Goal: Task Accomplishment & Management: Manage account settings

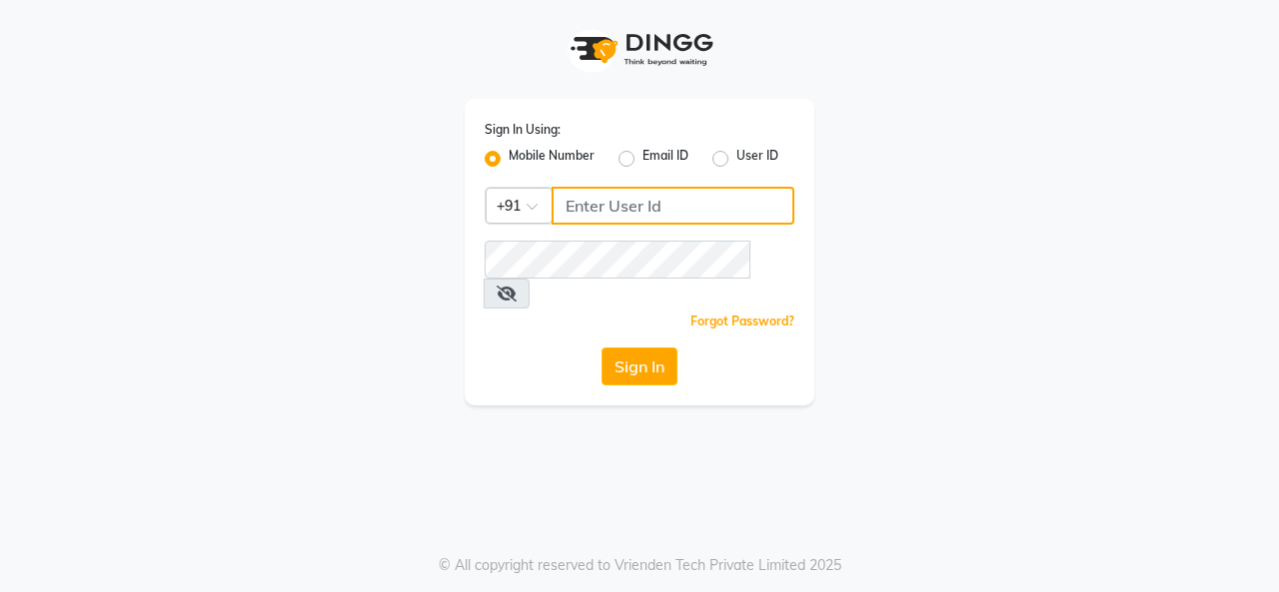
type input "9890515197"
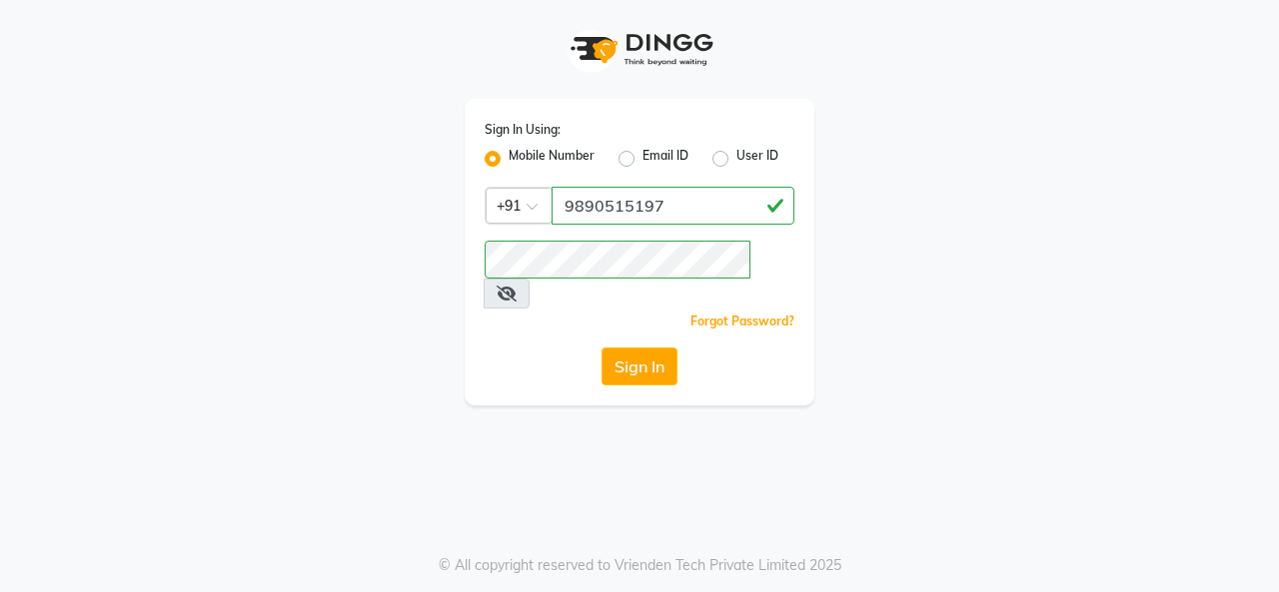
click at [687, 526] on div "Sign In Using: Mobile Number Email ID User ID Country Code × [PHONE_NUMBER] Rem…" at bounding box center [639, 296] width 1279 height 592
click at [644, 348] on button "Sign In" at bounding box center [639, 367] width 76 height 38
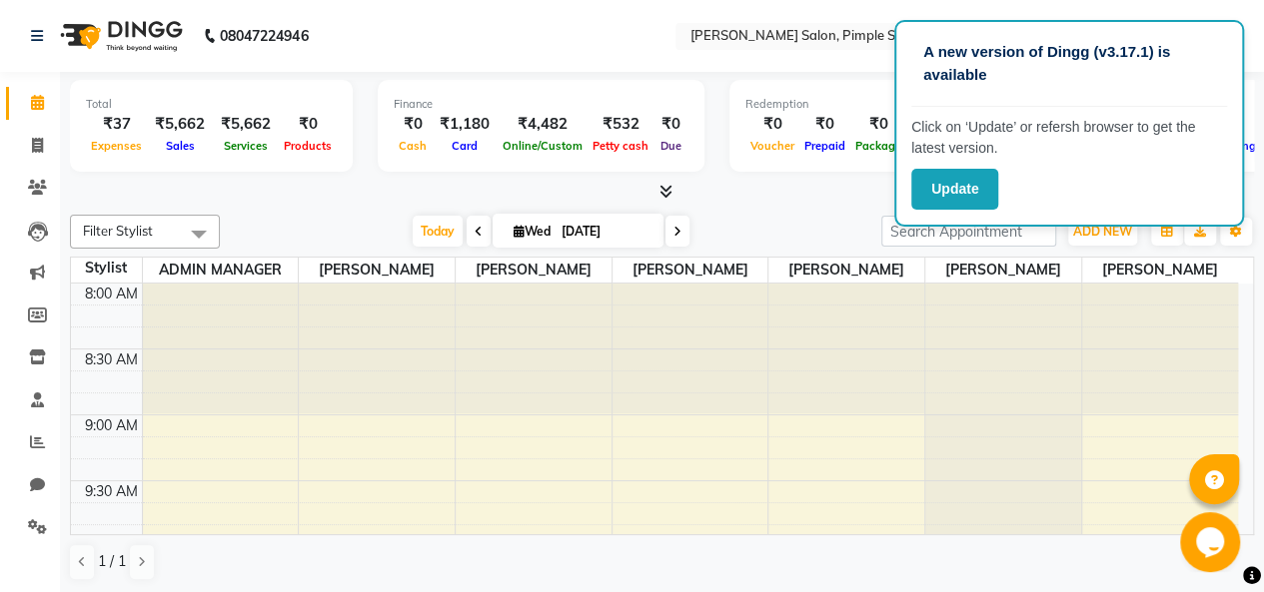
click at [927, 155] on p "Click on ‘Update’ or refersh browser to get the latest version." at bounding box center [1069, 138] width 316 height 42
click at [954, 190] on button "Update" at bounding box center [954, 189] width 87 height 41
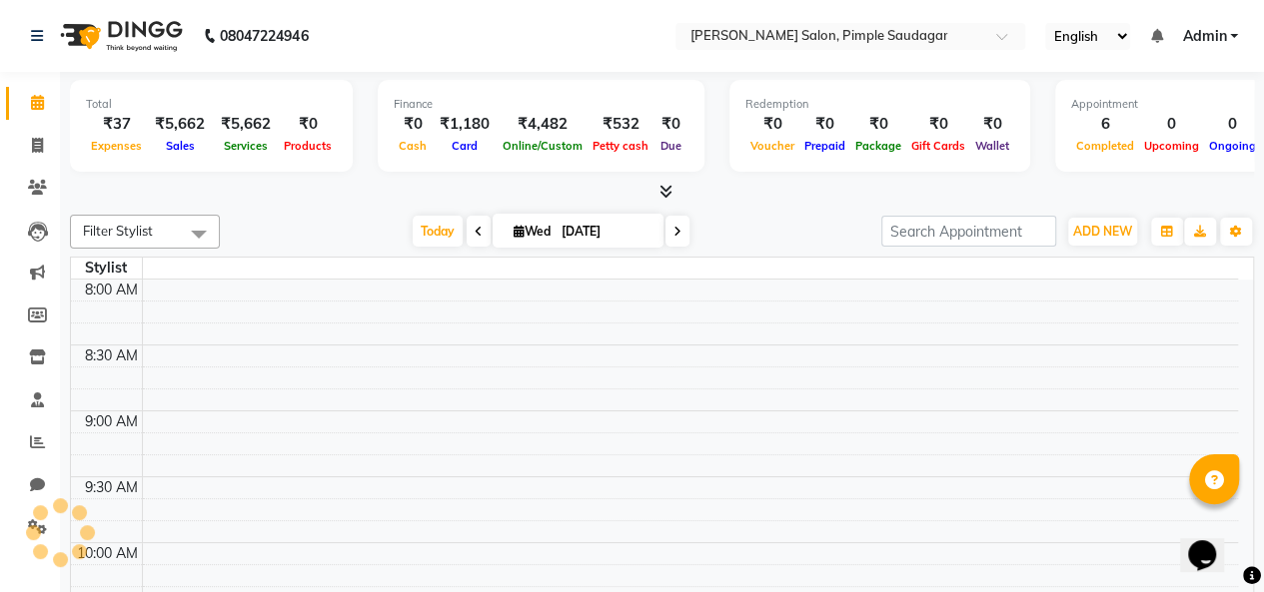
select select "en"
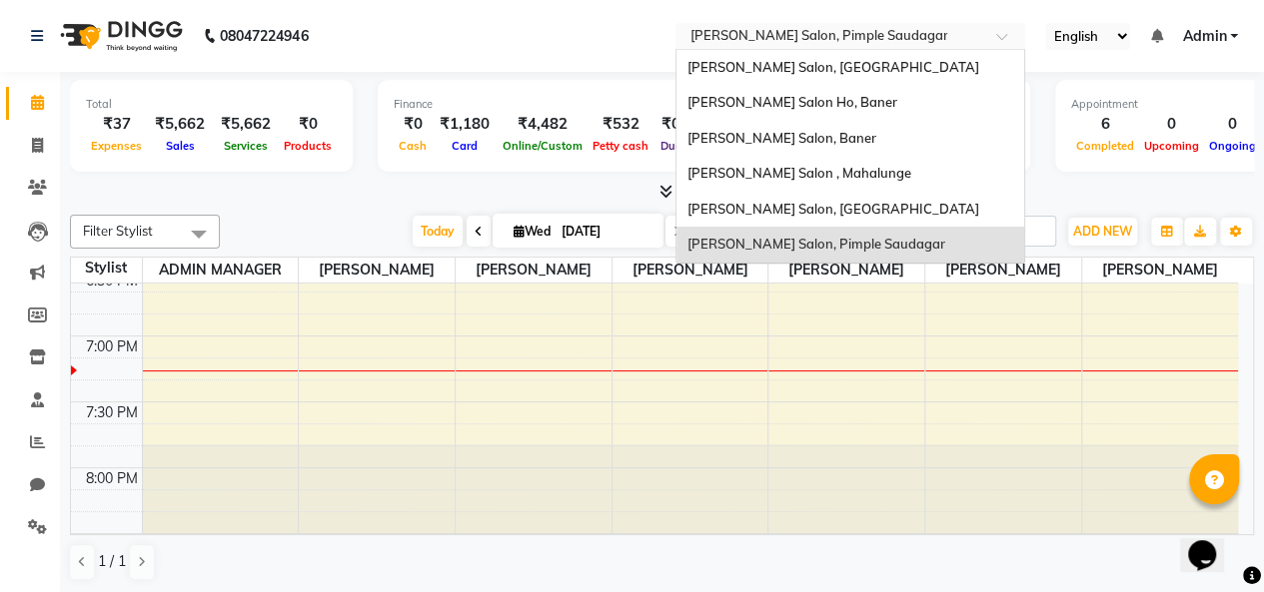
click at [812, 32] on input "text" at bounding box center [830, 38] width 290 height 20
click at [791, 201] on span "[PERSON_NAME] Salon, [GEOGRAPHIC_DATA]" at bounding box center [832, 209] width 292 height 16
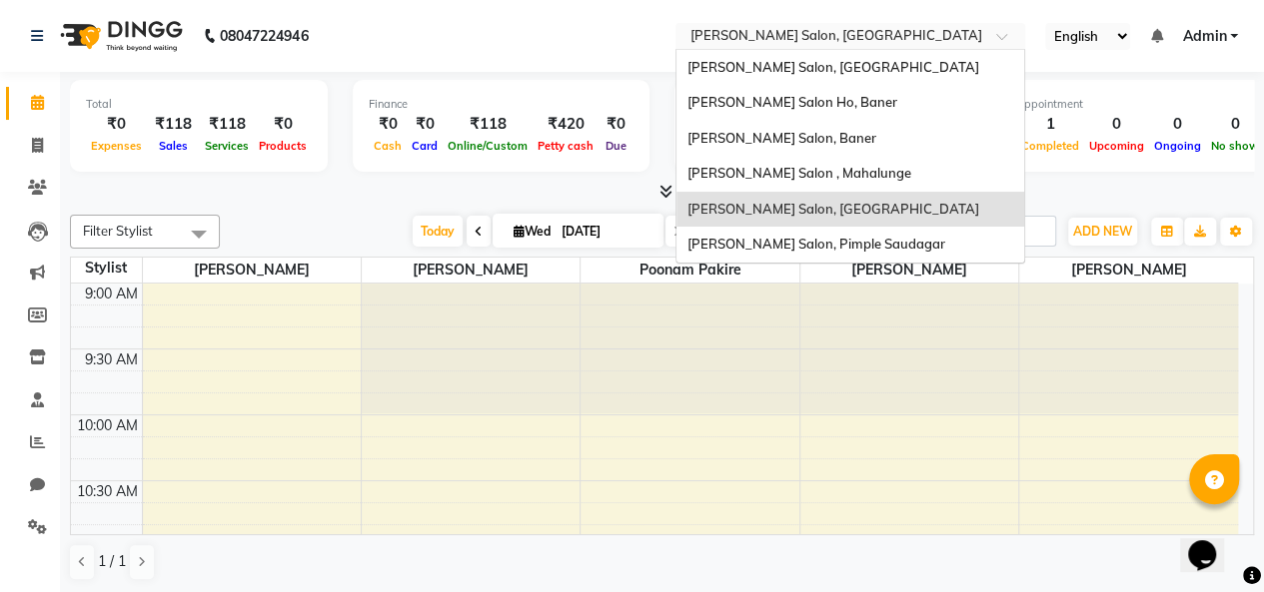
click at [762, 30] on input "text" at bounding box center [830, 38] width 290 height 20
click at [782, 172] on span "Varad Salon , Mahalunge" at bounding box center [798, 173] width 224 height 16
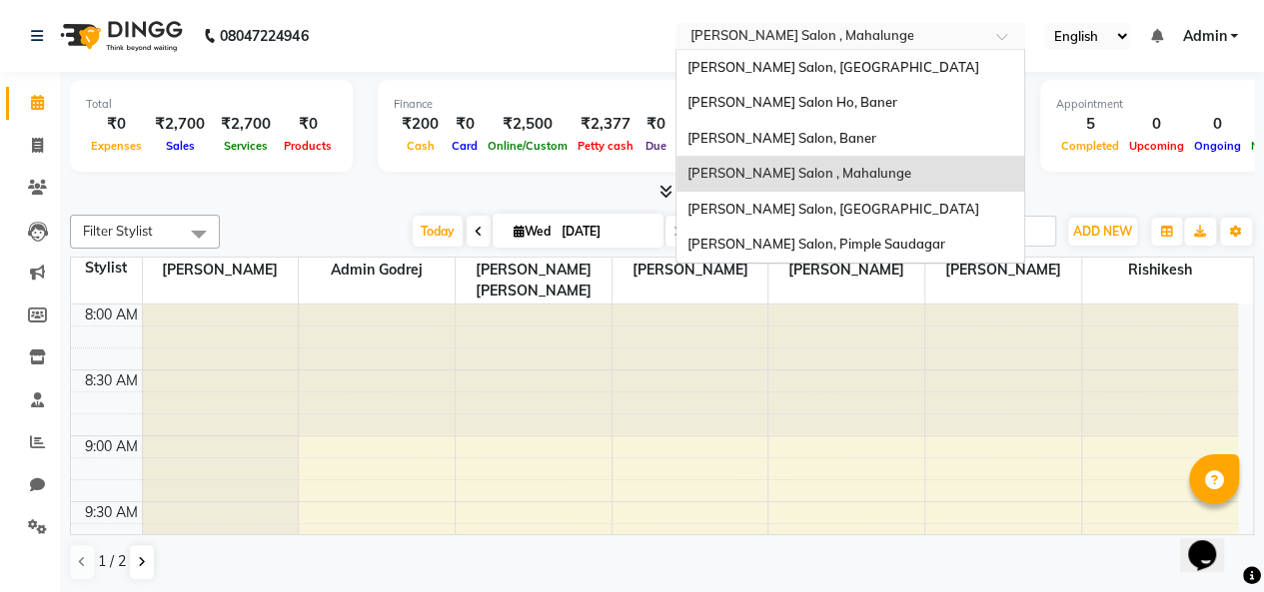
click at [805, 32] on input "text" at bounding box center [830, 38] width 290 height 20
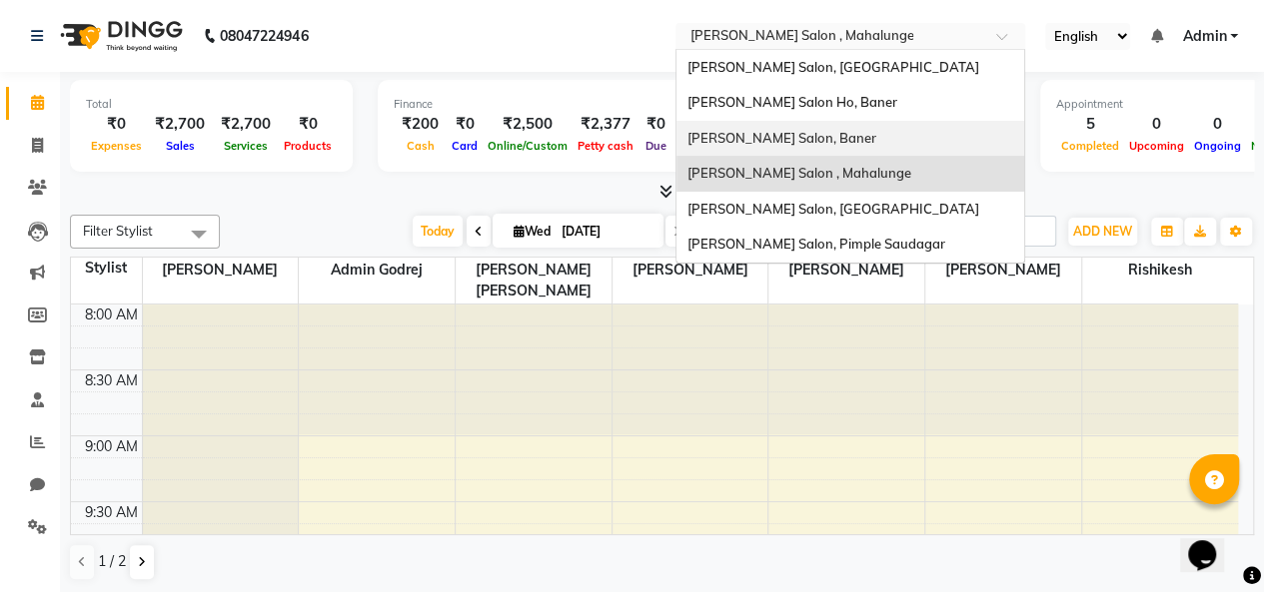
click at [817, 145] on div "[PERSON_NAME] Salon, Baner" at bounding box center [850, 139] width 348 height 36
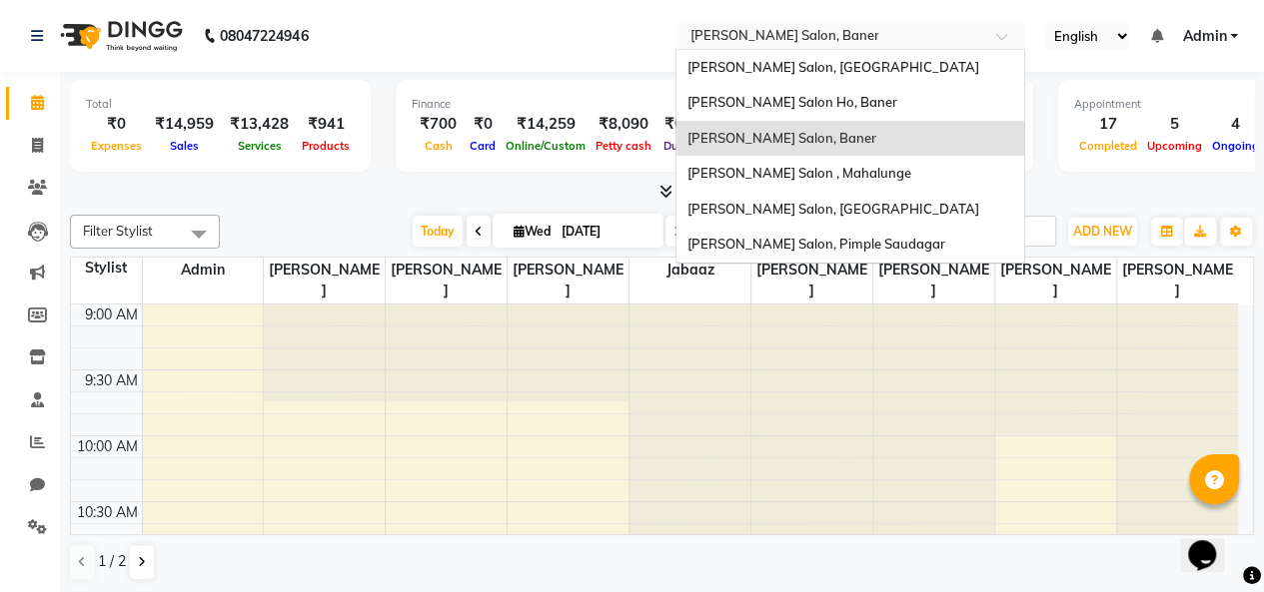
click at [724, 33] on input "text" at bounding box center [830, 38] width 290 height 20
click at [748, 73] on span "[PERSON_NAME] Salon, [GEOGRAPHIC_DATA]" at bounding box center [832, 67] width 292 height 16
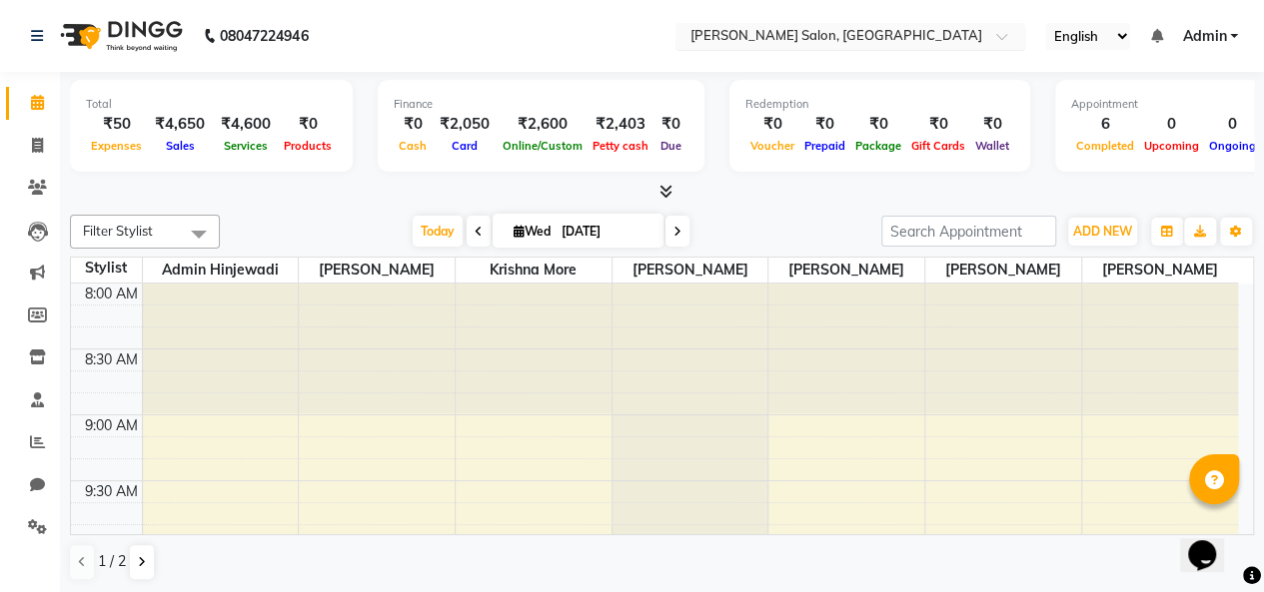
click at [746, 34] on input "text" at bounding box center [830, 38] width 290 height 20
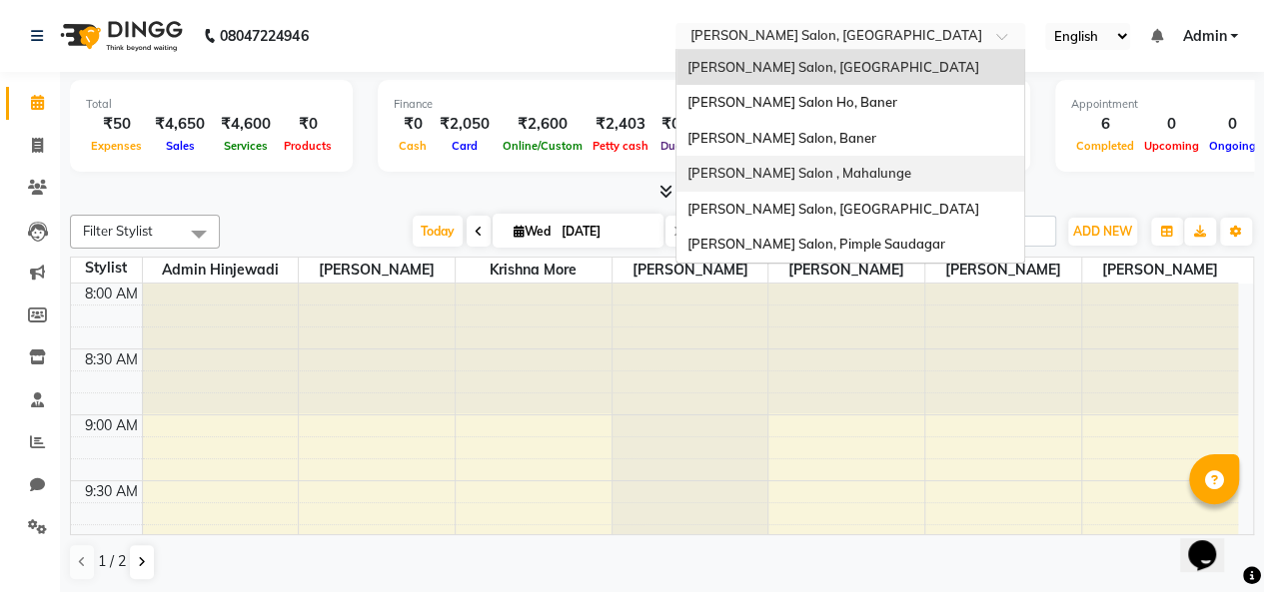
click at [759, 170] on span "[PERSON_NAME] Salon , Mahalunge" at bounding box center [798, 173] width 224 height 16
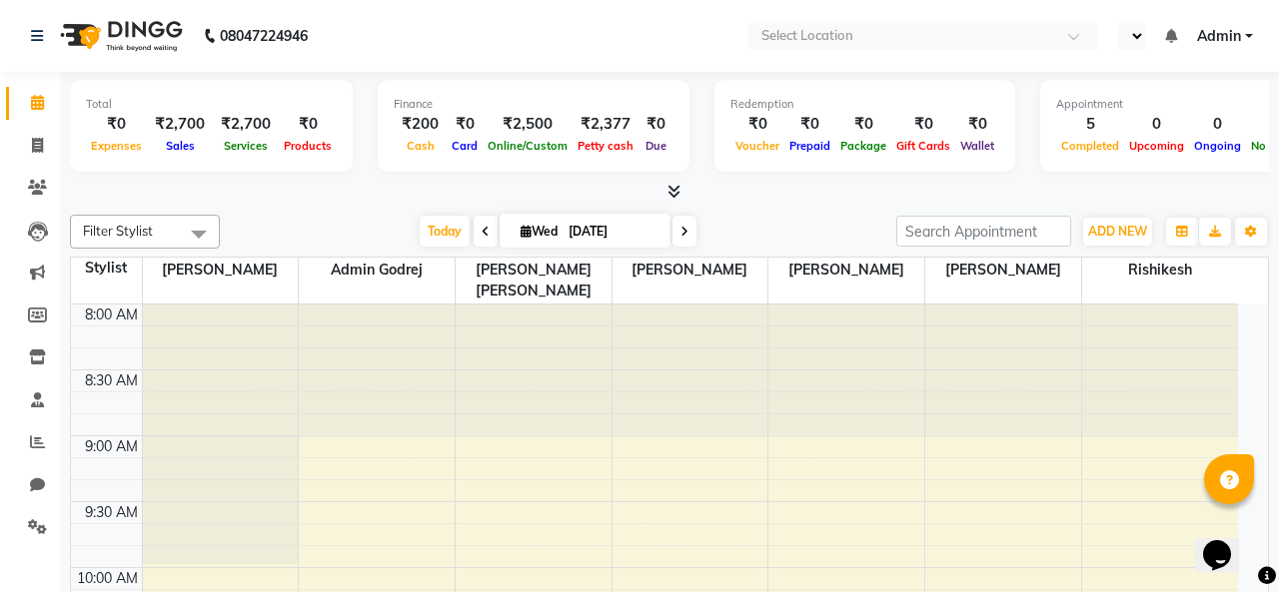
select select "en"
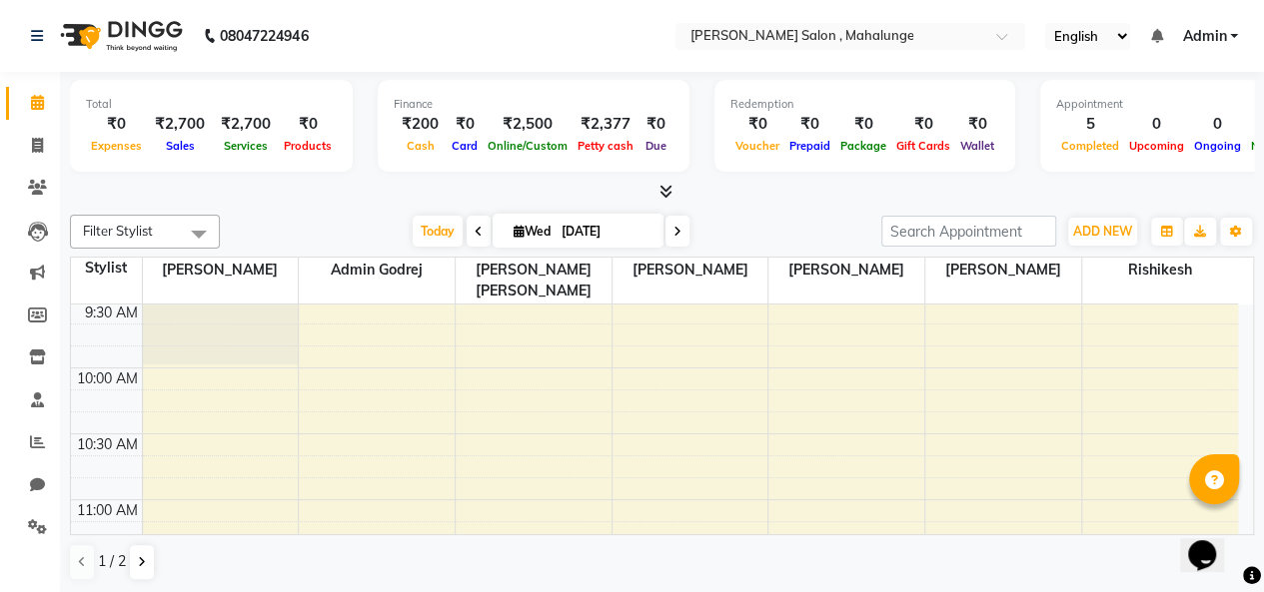
scroll to position [400, 0]
click at [775, 39] on input "text" at bounding box center [830, 38] width 290 height 20
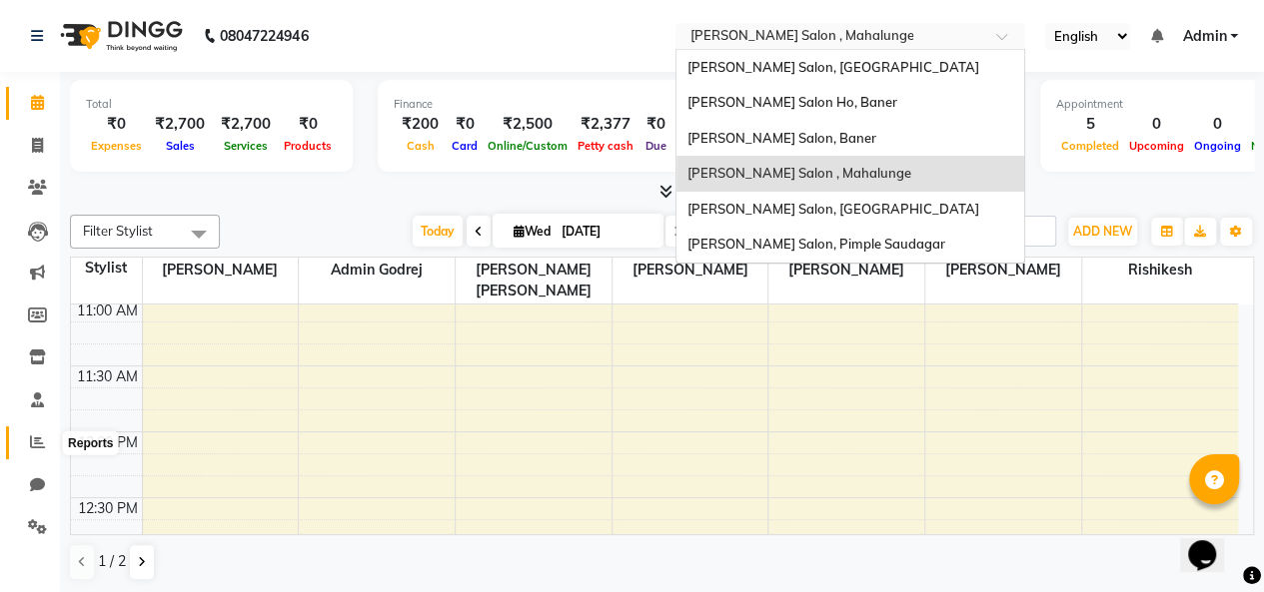
click at [32, 448] on icon at bounding box center [37, 442] width 15 height 15
